Goal: Find contact information: Find contact information

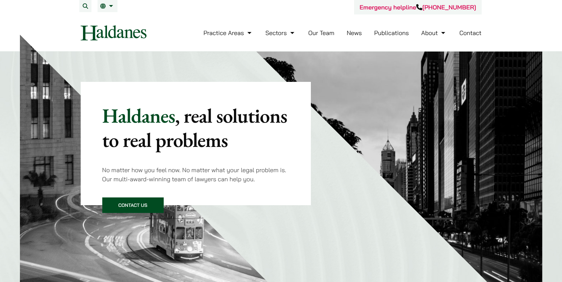
click at [466, 31] on link "Contact" at bounding box center [470, 33] width 22 height 8
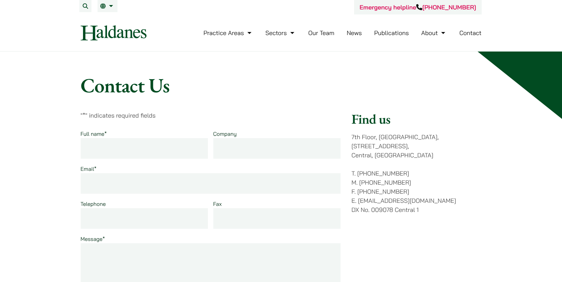
click at [426, 115] on h2 "Find us" at bounding box center [416, 119] width 130 height 16
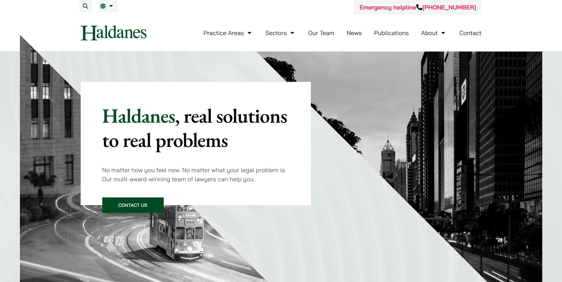
click at [468, 33] on link "Contact" at bounding box center [470, 33] width 22 height 8
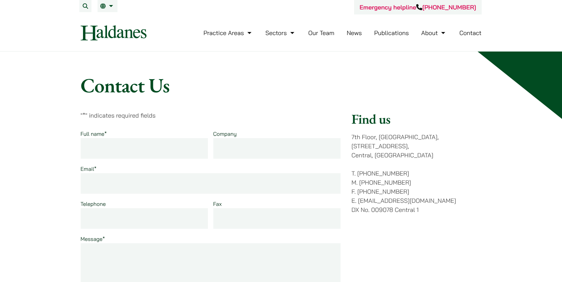
scroll to position [55, 0]
